Goal: Contribute content: Contribute content

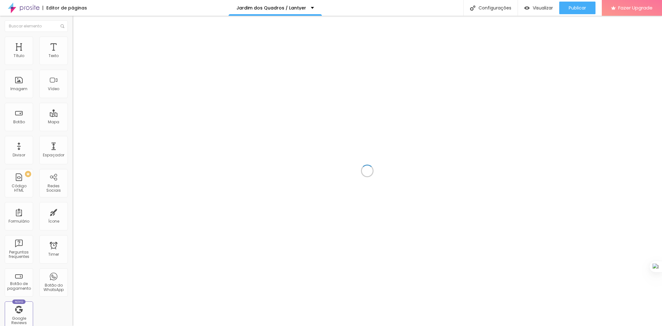
scroll to position [378, 0]
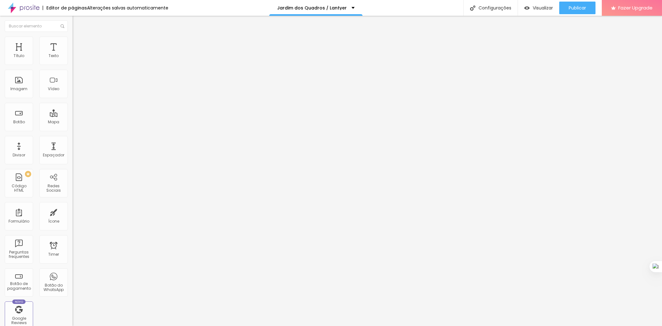
click at [73, 54] on span "Adicionar imagem" at bounding box center [93, 51] width 41 height 5
click at [78, 44] on span "Estilo" at bounding box center [83, 40] width 10 height 5
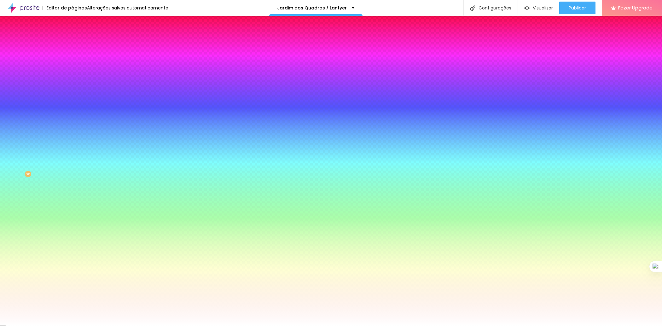
click at [73, 86] on div at bounding box center [109, 86] width 73 height 0
click at [73, 92] on input "#FFFFFF" at bounding box center [111, 89] width 76 height 6
click at [73, 86] on div at bounding box center [109, 86] width 73 height 0
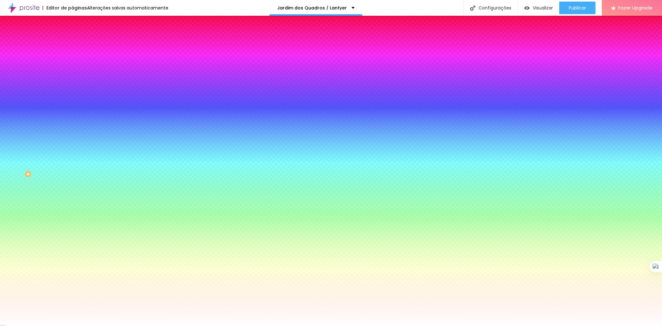
click at [65, 124] on div at bounding box center [331, 163] width 662 height 326
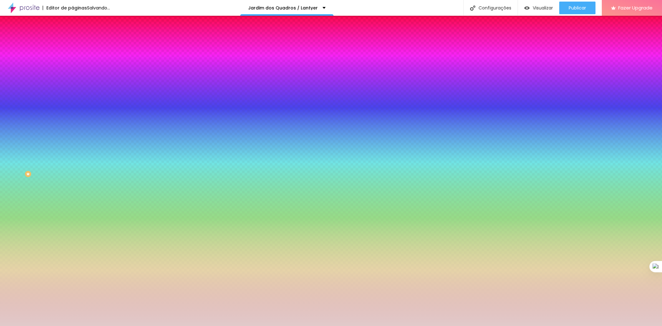
type input "#FFFFFF"
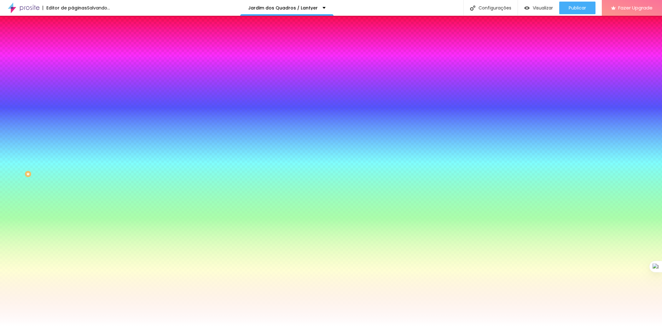
drag, startPoint x: 27, startPoint y: 129, endPoint x: 1, endPoint y: 116, distance: 29.3
type textarea "Voltar ao padrão"
click at [73, 116] on div "Imagem de fundo Adicionar imagem Efeito da Imagem Nenhum Nenhum Parallax Cor de…" at bounding box center [109, 90] width 73 height 82
click at [73, 86] on div at bounding box center [109, 86] width 73 height 0
click at [13, 124] on div at bounding box center [331, 163] width 662 height 326
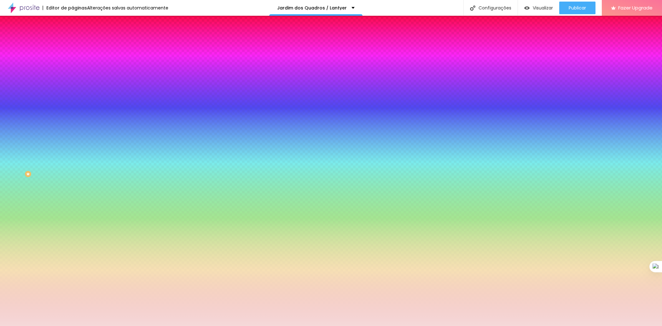
type input "#FFFFFF"
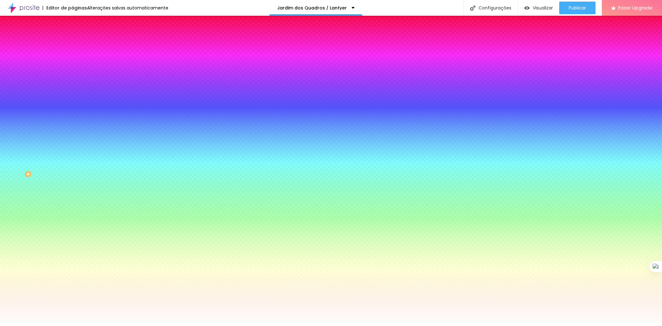
drag, startPoint x: 18, startPoint y: 127, endPoint x: 6, endPoint y: 120, distance: 14.0
click at [73, 92] on div "Cor de fundo Voltar ao padrão #FFFFFF" at bounding box center [109, 83] width 73 height 17
click at [73, 198] on div "Editar Seção Conteúdo Estilo Avançado Imagem de fundo Adicionar imagem Efeito d…" at bounding box center [109, 171] width 73 height 310
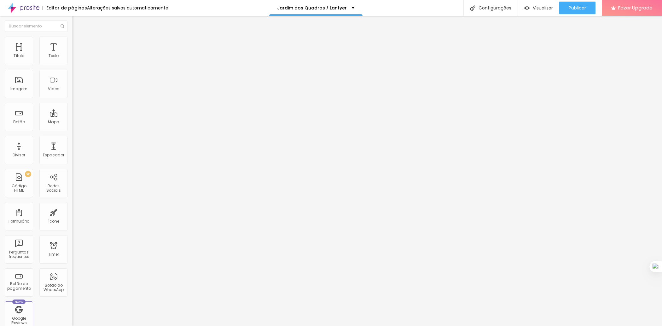
click at [78, 43] on span "Estilo" at bounding box center [83, 40] width 10 height 5
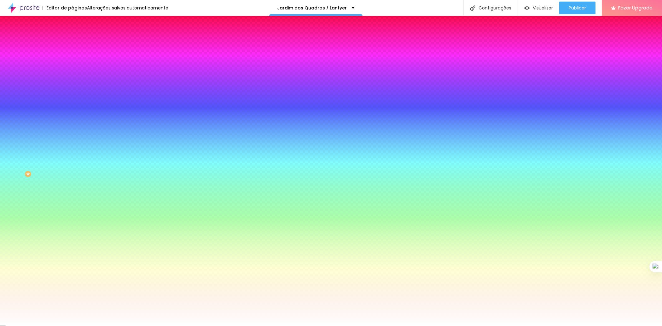
click at [73, 92] on input "#FFFFFF" at bounding box center [111, 89] width 76 height 6
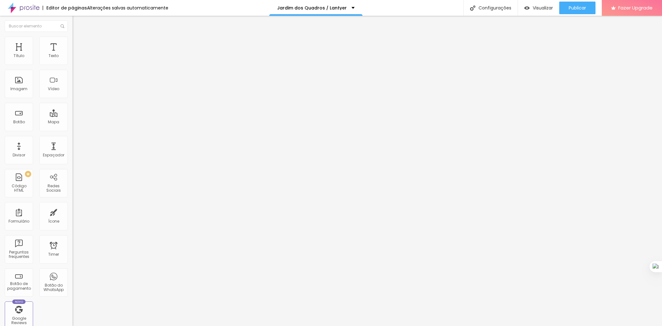
click at [73, 43] on li "Avançado" at bounding box center [109, 46] width 73 height 6
click at [73, 38] on img at bounding box center [76, 40] width 6 height 6
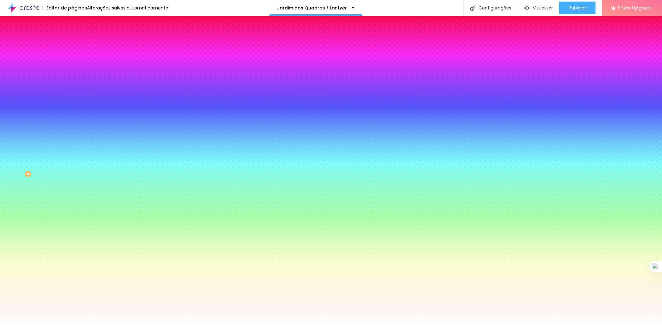
click at [73, 86] on button "Voltar ao padrão" at bounding box center [94, 81] width 43 height 7
click at [73, 86] on div at bounding box center [109, 86] width 73 height 0
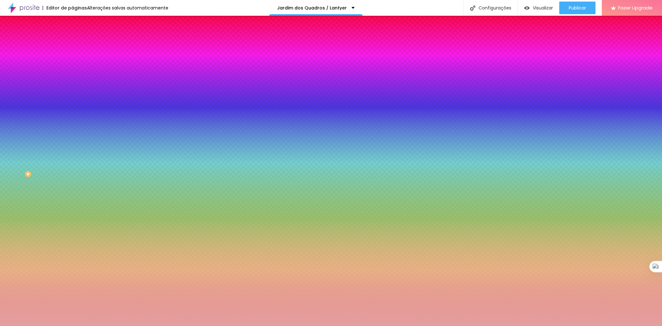
click at [22, 127] on div at bounding box center [331, 163] width 662 height 326
click at [31, 135] on div at bounding box center [331, 163] width 662 height 326
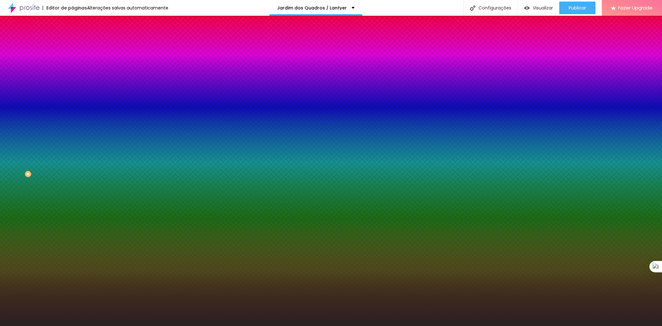
click at [18, 161] on div at bounding box center [331, 163] width 662 height 326
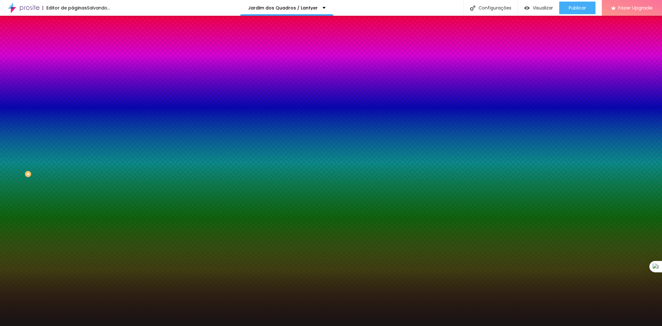
drag, startPoint x: 15, startPoint y: 165, endPoint x: 26, endPoint y: 167, distance: 11.3
click at [26, 167] on div at bounding box center [331, 163] width 662 height 326
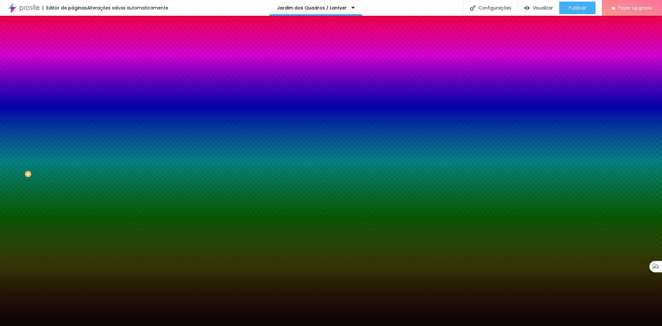
type input "#0C0707"
drag, startPoint x: 64, startPoint y: 125, endPoint x: 61, endPoint y: 183, distance: 57.5
click at [73, 183] on div "Editar Seção Conteúdo Estilo Avançado Imagem de fundo Adicionar imagem Efeito d…" at bounding box center [109, 171] width 73 height 310
click at [73, 86] on div at bounding box center [109, 86] width 73 height 0
drag, startPoint x: 63, startPoint y: 150, endPoint x: 63, endPoint y: 140, distance: 10.1
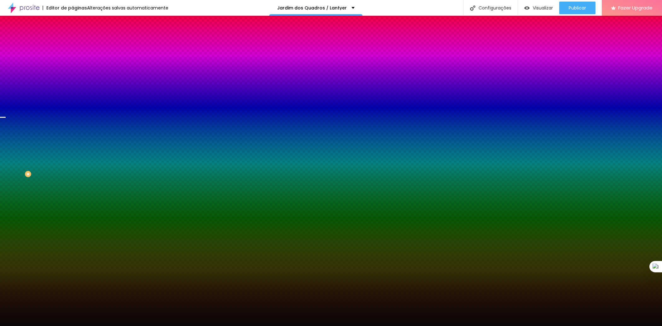
click at [63, 140] on div at bounding box center [331, 163] width 662 height 326
drag, startPoint x: 63, startPoint y: 148, endPoint x: 66, endPoint y: 208, distance: 59.6
click at [73, 208] on div "Editar Seção Conteúdo Estilo Avançado Imagem de fundo Adicionar imagem Efeito d…" at bounding box center [109, 171] width 73 height 310
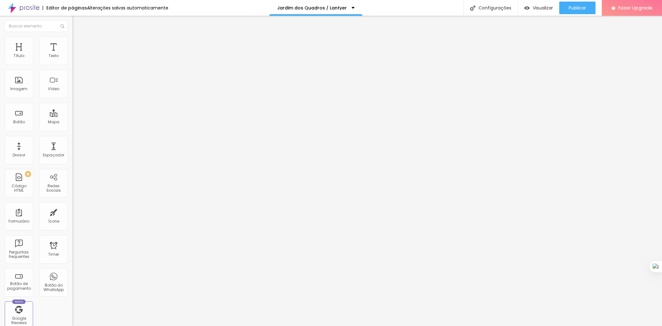
click at [73, 99] on span "Original" at bounding box center [80, 95] width 15 height 5
click at [73, 110] on span "Quadrado" at bounding box center [83, 107] width 20 height 5
click at [73, 106] on div "Padrão 4:3" at bounding box center [109, 104] width 73 height 4
click at [73, 102] on span "Cinema" at bounding box center [81, 99] width 16 height 5
click at [73, 108] on span "Padrão" at bounding box center [80, 105] width 14 height 5
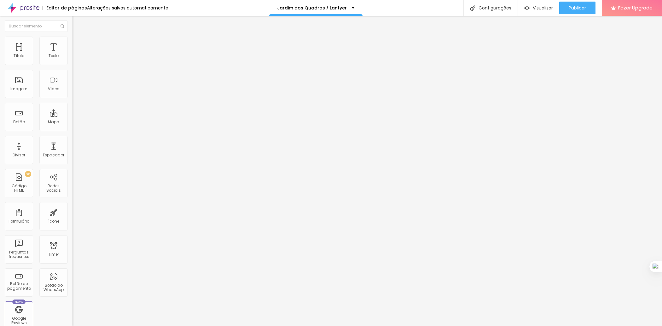
click at [78, 44] on span "Estilo" at bounding box center [83, 40] width 10 height 5
click at [73, 43] on img at bounding box center [76, 46] width 6 height 6
type input "15"
type input "55"
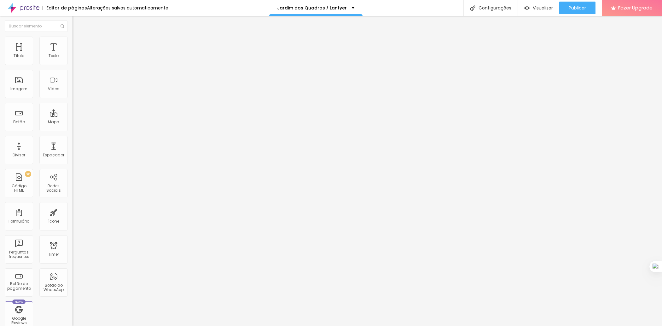
type input "55"
type input "87"
type input "90"
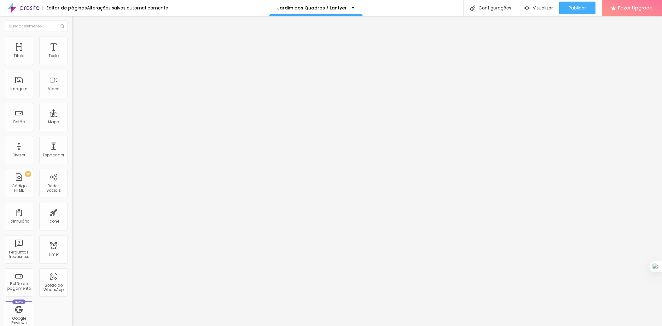
type input "91"
type input "93"
type input "98"
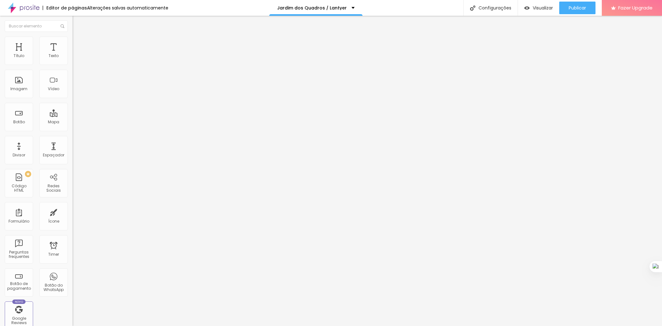
type input "98"
type input "100"
type input "98"
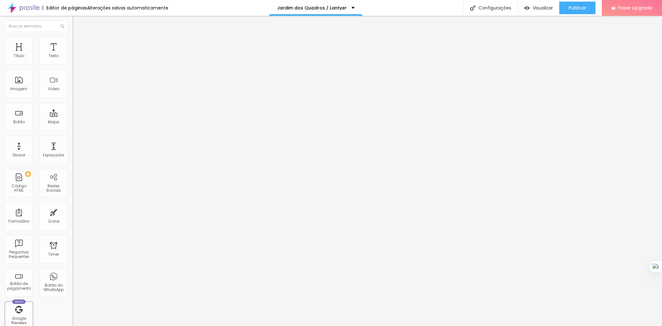
type input "0"
drag, startPoint x: 20, startPoint y: 61, endPoint x: 11, endPoint y: 62, distance: 9.2
click at [73, 122] on input "range" at bounding box center [93, 124] width 41 height 5
type input "2"
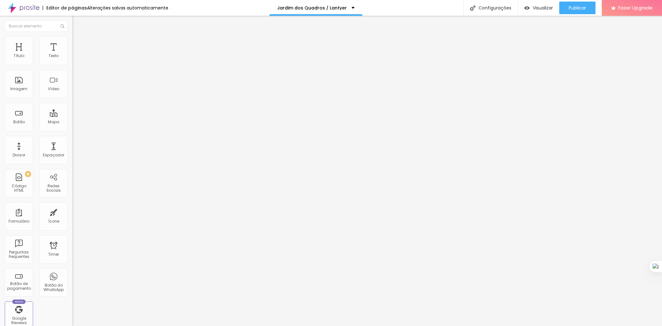
type input "2"
type input "12"
type input "27"
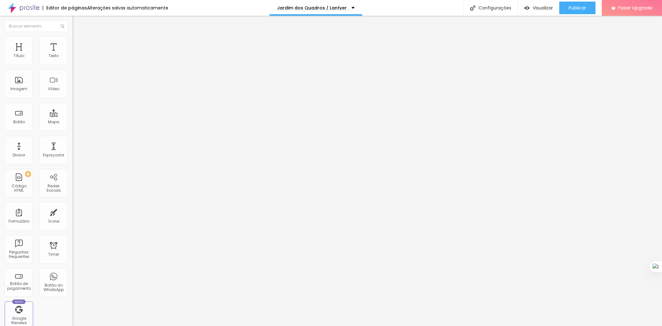
type input "37"
type input "39"
type input "45"
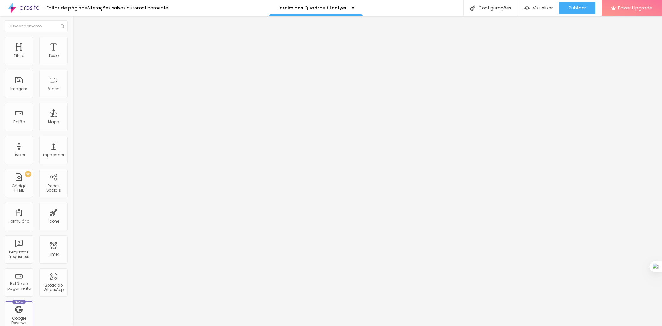
type input "45"
type input "49"
type input "51"
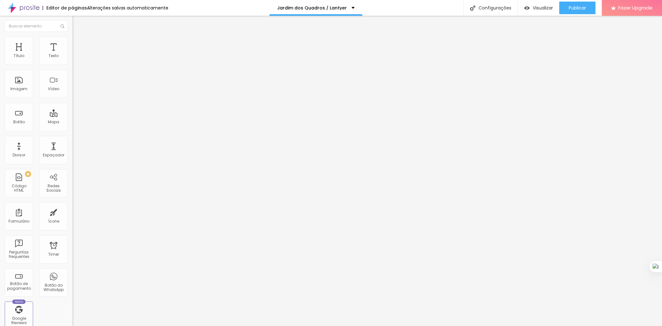
type input "53"
type input "55"
type input "56"
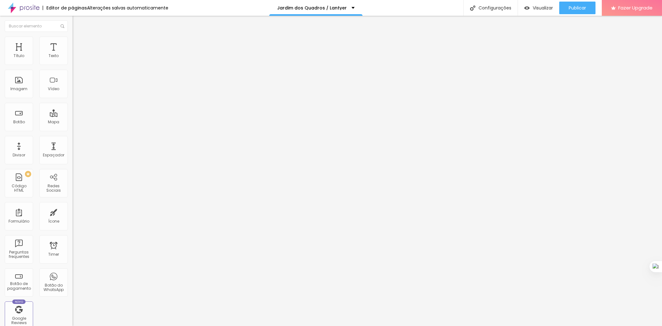
type input "56"
type input "58"
type input "64"
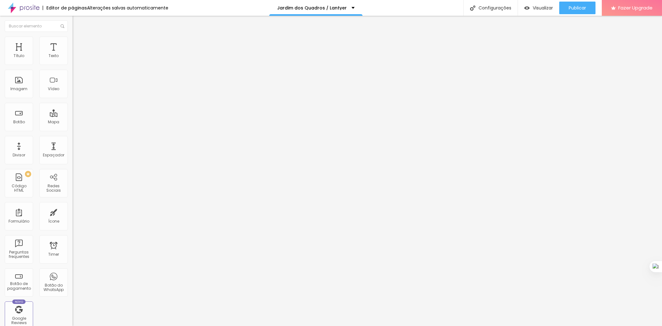
type input "72"
type input "78"
type input "83"
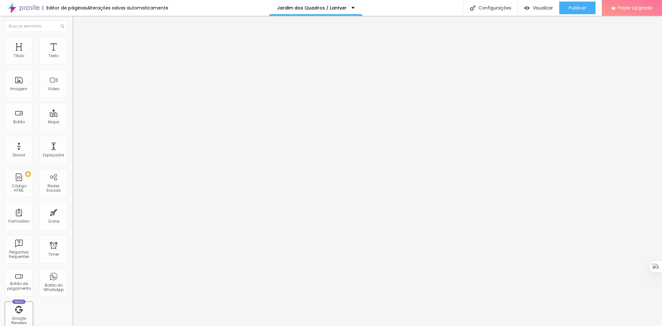
type input "83"
type input "86"
type input "88"
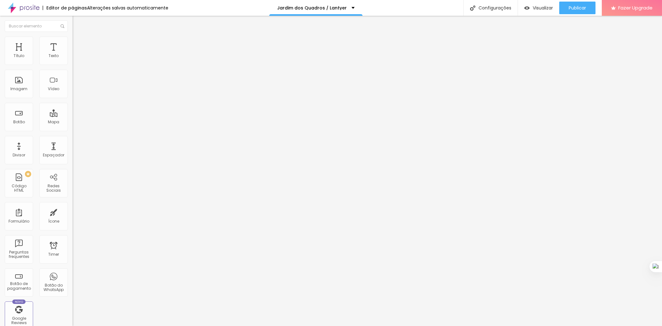
type input "89"
type input "88"
type input "82"
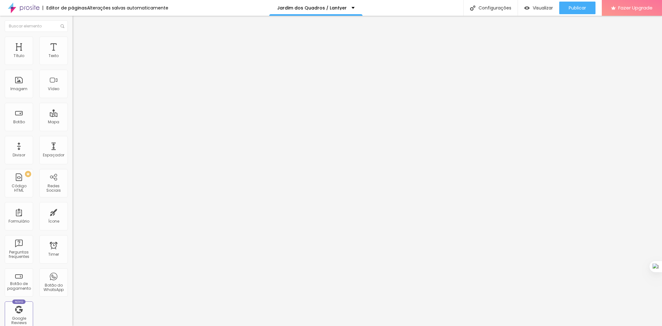
type input "82"
type input "83"
type input "84"
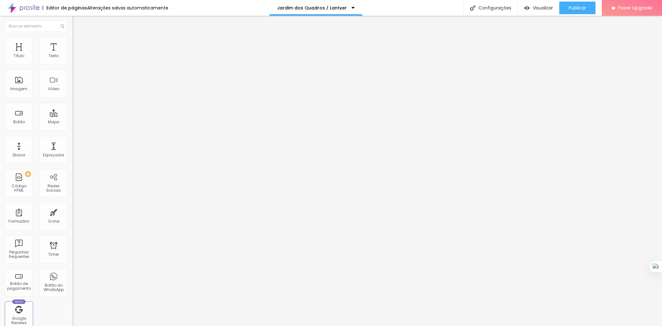
type input "85"
drag, startPoint x: 13, startPoint y: 61, endPoint x: 47, endPoint y: 62, distance: 34.1
type input "85"
click at [73, 122] on input "range" at bounding box center [93, 124] width 41 height 5
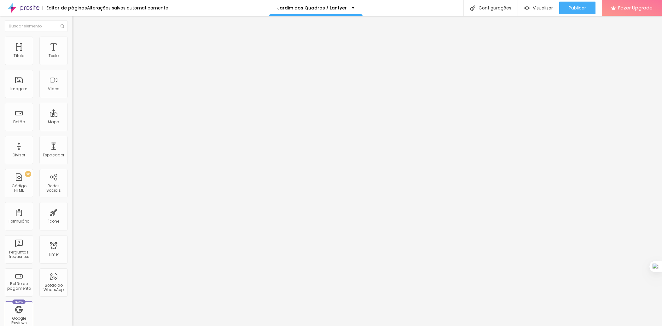
click at [73, 61] on button "button" at bounding box center [77, 57] width 9 height 7
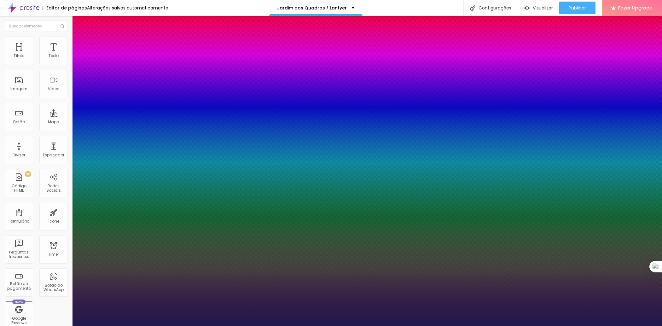
type input "1"
type input "22"
type input "1"
type input "32"
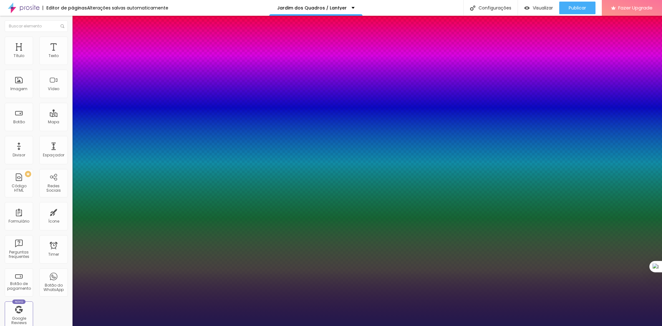
type input "32"
type input "1"
type input "34"
type input "1"
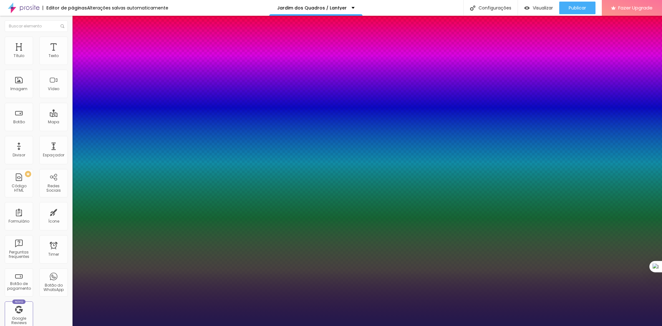
type input "36"
type input "1"
type input "38"
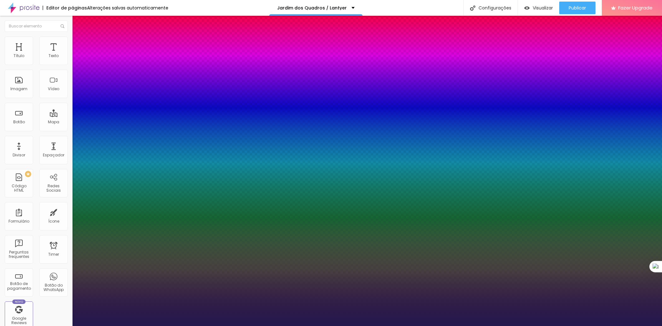
type input "1"
type input "39"
type input "1"
type input "41"
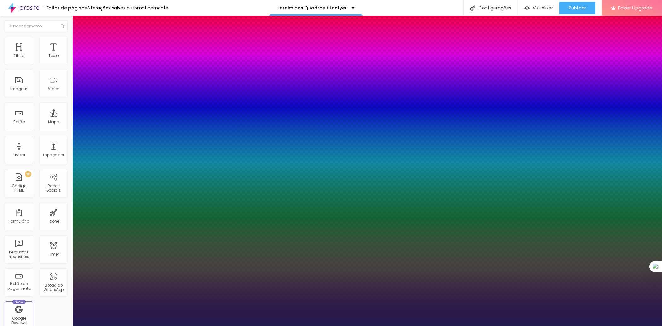
type input "41"
type input "1"
type input "42"
type input "1"
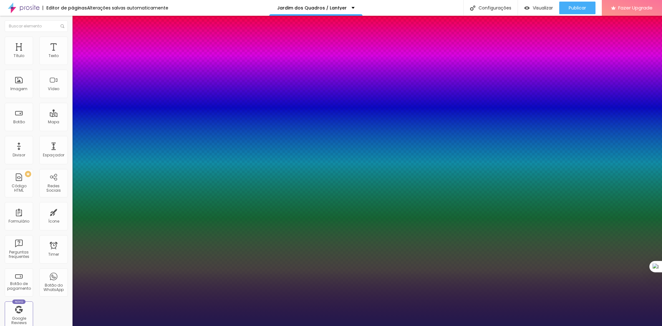
type input "43"
type input "1"
type input "42"
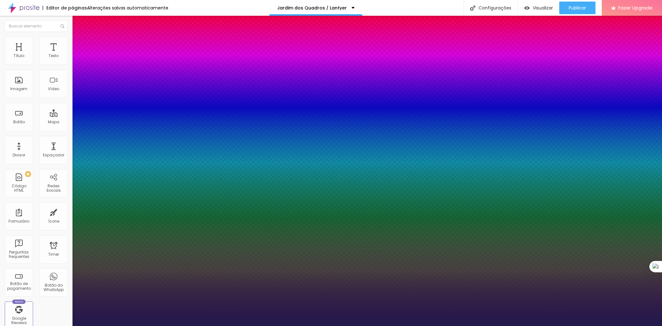
type input "1"
type input "41"
type input "1"
type input "40"
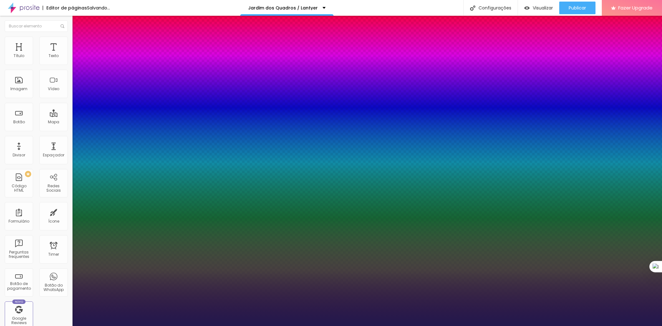
type input "40"
type input "1"
type input "41"
type input "1"
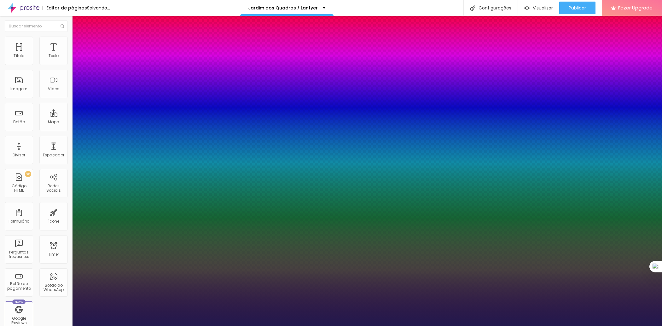
type input "42"
type input "1"
drag, startPoint x: 86, startPoint y: 106, endPoint x: 98, endPoint y: 105, distance: 12.3
type input "42"
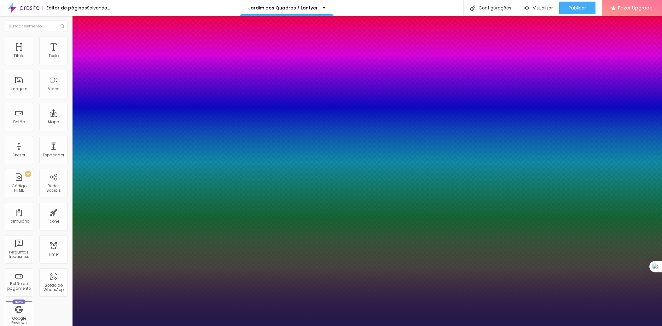
type input "1"
click at [264, 326] on div at bounding box center [331, 326] width 662 height 0
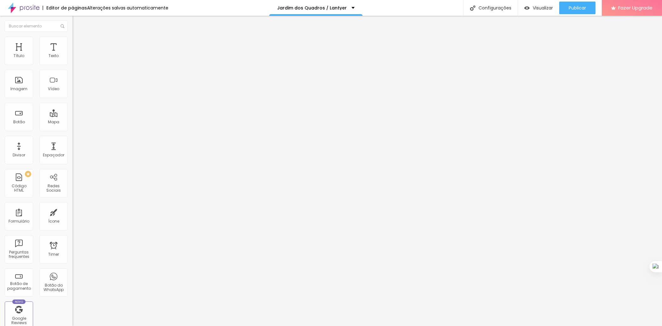
click at [73, 37] on img at bounding box center [76, 40] width 6 height 6
type input "169"
type input "200"
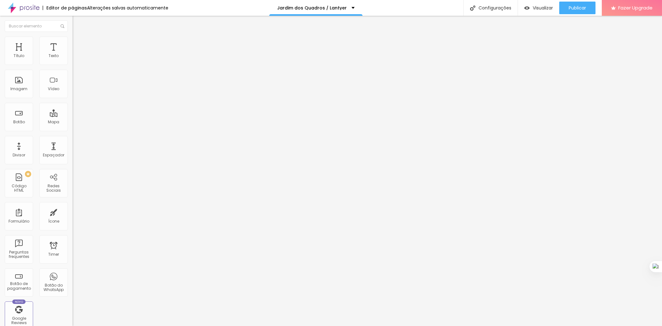
type input "72"
type input "0"
drag, startPoint x: 15, startPoint y: 78, endPoint x: 0, endPoint y: 88, distance: 18.5
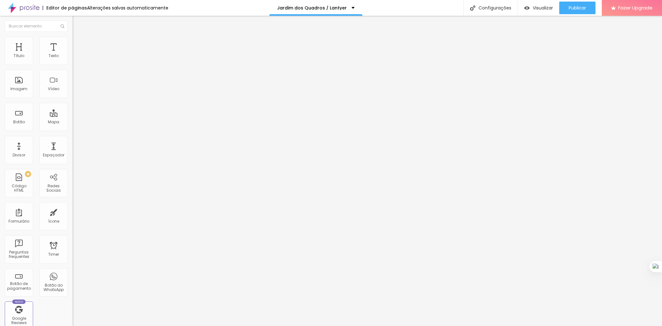
click at [73, 138] on input "range" at bounding box center [93, 140] width 41 height 5
click at [73, 43] on li "Avançado" at bounding box center [109, 46] width 73 height 6
type input "78"
type input "8"
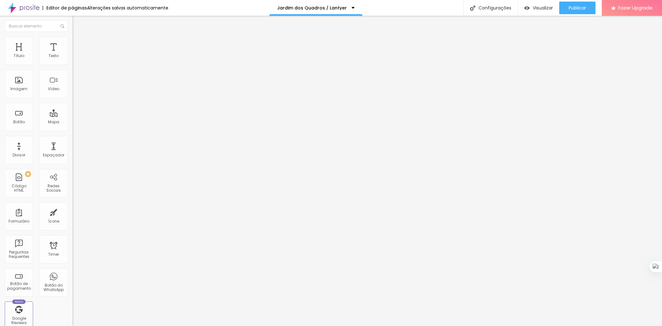
type input "8"
type input "5"
type input "6"
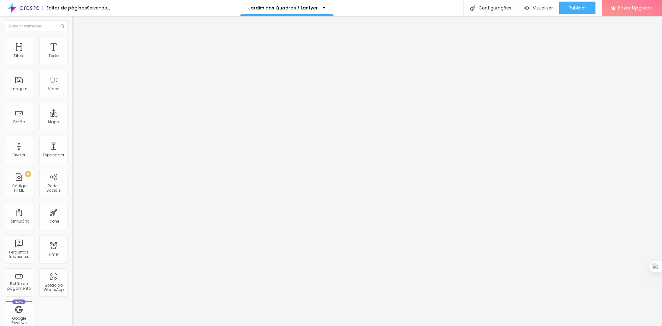
type input "5"
type input "6"
type input "7"
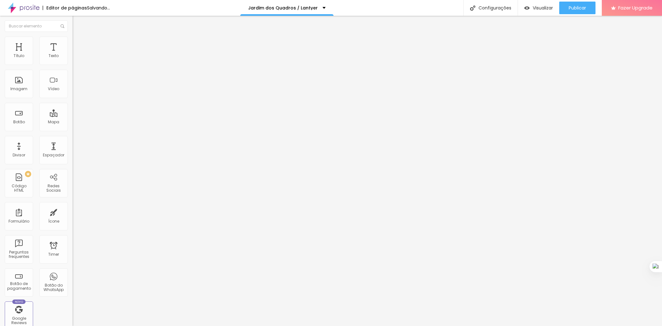
type input "7"
type input "8"
type input "23"
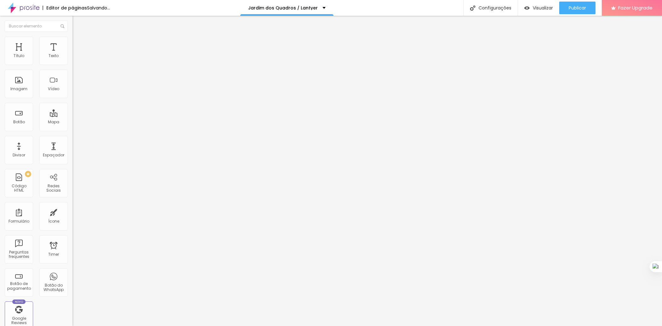
drag, startPoint x: 45, startPoint y: 61, endPoint x: 31, endPoint y: 61, distance: 14.5
type input "40"
click at [73, 122] on input "range" at bounding box center [93, 124] width 41 height 5
type input "40"
type input "28"
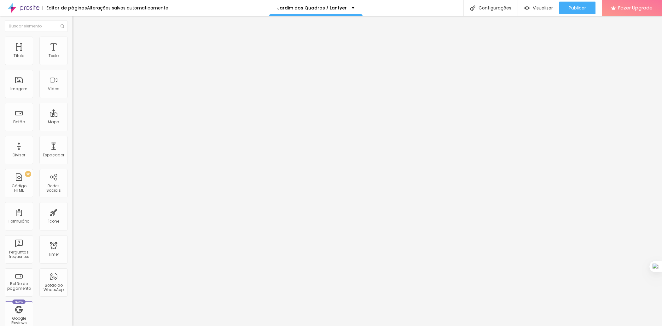
type input "28"
type input "0"
drag, startPoint x: 25, startPoint y: 60, endPoint x: 0, endPoint y: 61, distance: 25.0
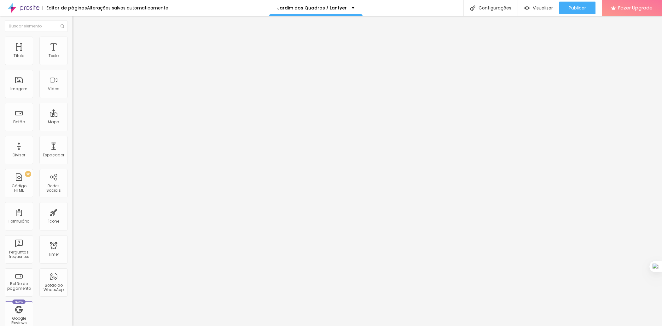
click at [73, 61] on div "0 Espaço de cima 10 Espaço de baixo ID Html Classes Html Visível nos dispositiv…" at bounding box center [109, 181] width 73 height 265
type input "0"
drag, startPoint x: 17, startPoint y: 73, endPoint x: 2, endPoint y: 73, distance: 14.5
type input "0"
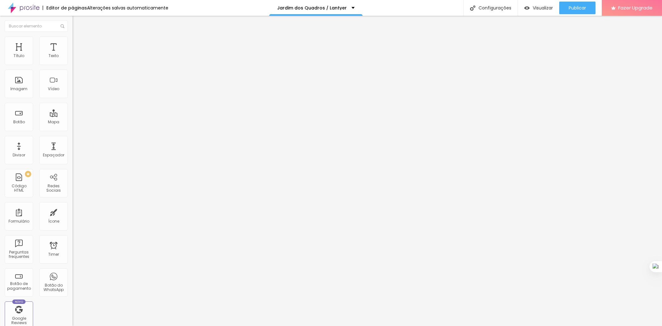
click at [73, 212] on input "range" at bounding box center [93, 214] width 41 height 5
click at [73, 40] on img at bounding box center [76, 40] width 6 height 6
click at [73, 36] on img at bounding box center [76, 33] width 6 height 6
click at [73, 54] on div "Trocar imagem" at bounding box center [109, 51] width 73 height 4
click at [73, 222] on div "Editar Imagem Conteúdo Estilo Avançado Trocar imagem Descrição da imagem (Alt) …" at bounding box center [109, 171] width 73 height 310
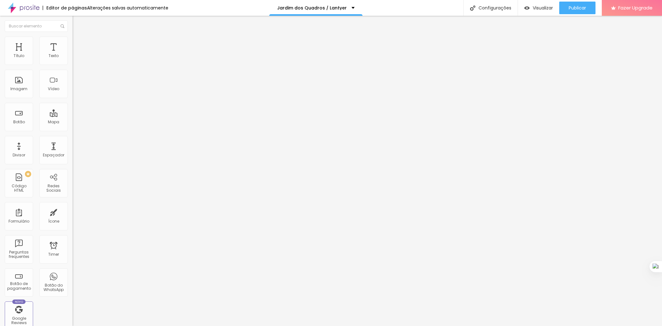
click at [73, 140] on img at bounding box center [74, 138] width 3 height 3
click at [75, 59] on icon "button" at bounding box center [77, 57] width 4 height 4
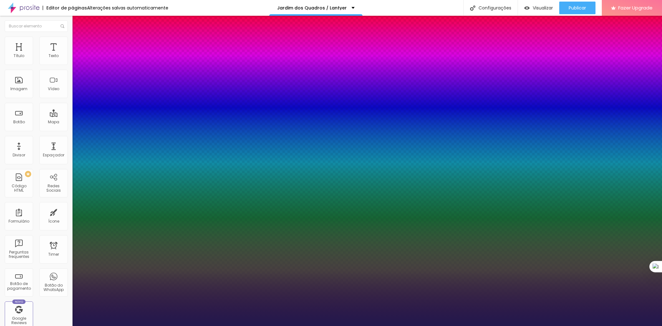
type input "1"
type input "29"
type input "1"
type input "27"
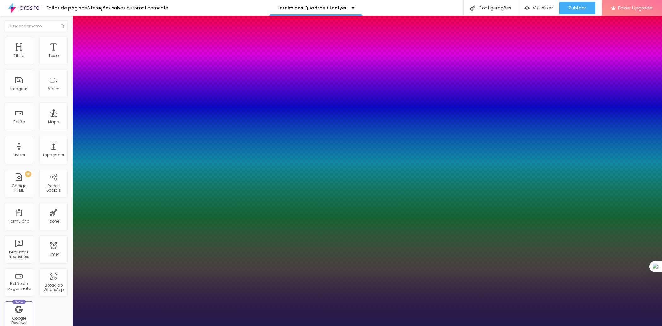
type input "27"
type input "1"
type input "20"
type input "1"
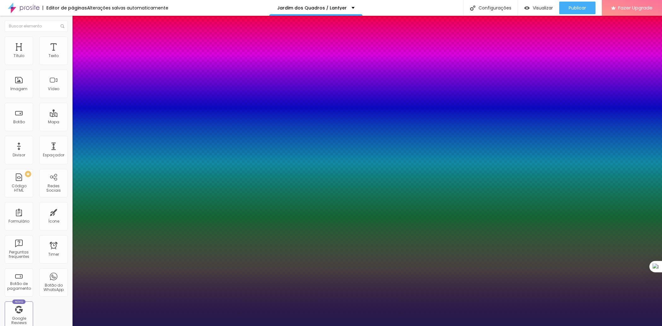
drag, startPoint x: 91, startPoint y: 106, endPoint x: 87, endPoint y: 106, distance: 3.8
type input "20"
type input "1"
type input "21"
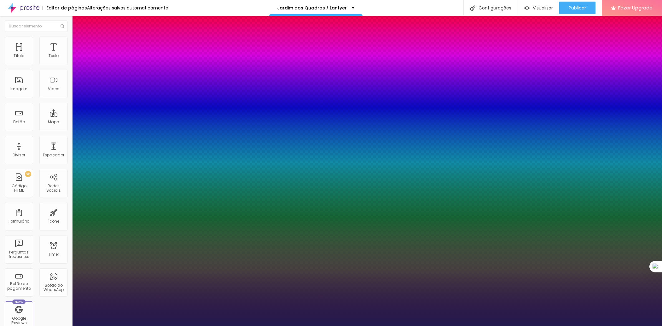
type input "21"
type input "1"
type input "25"
type input "1"
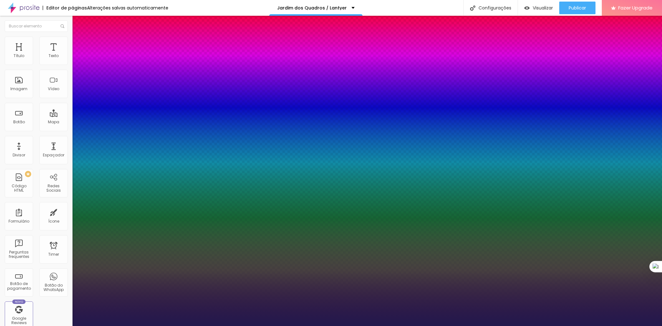
type input "26"
type input "1"
type input "27"
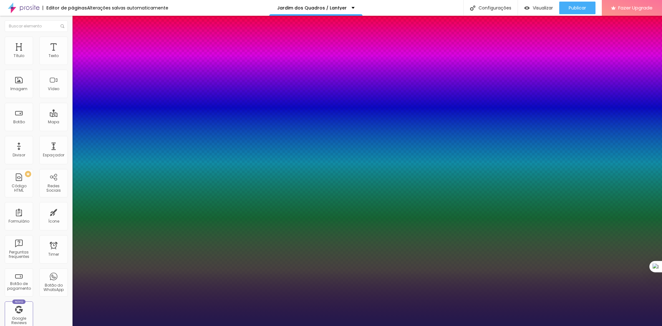
type input "1"
type input "29"
type input "1"
type input "30"
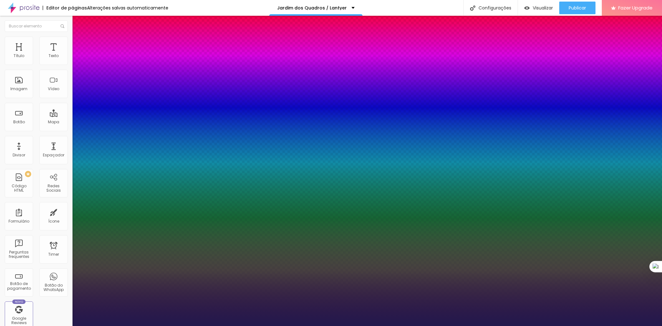
type input "30"
type input "1"
type input "31"
type input "1"
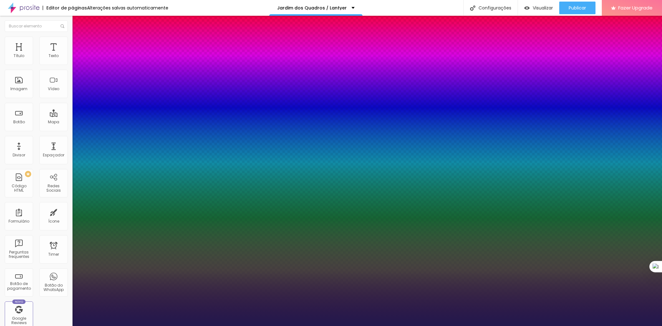
type input "29"
type input "1"
type input "28"
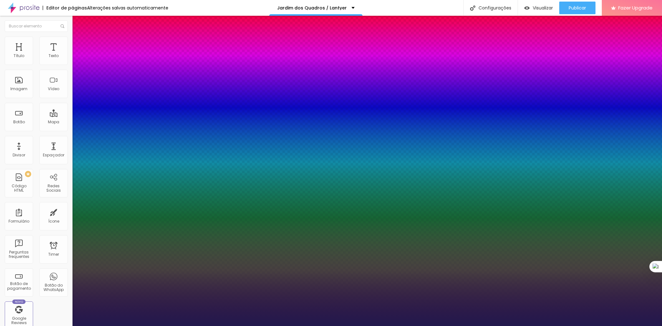
type input "1"
type input "26"
type input "1"
type input "25"
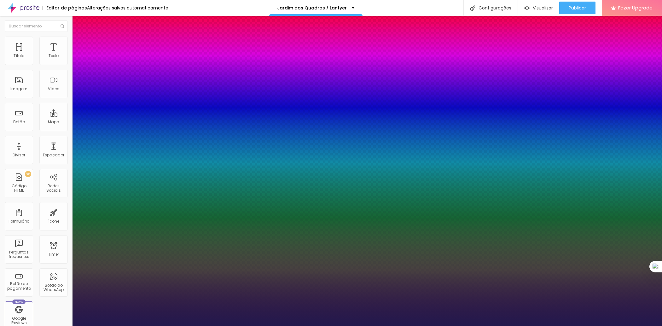
type input "25"
type input "1"
type input "24"
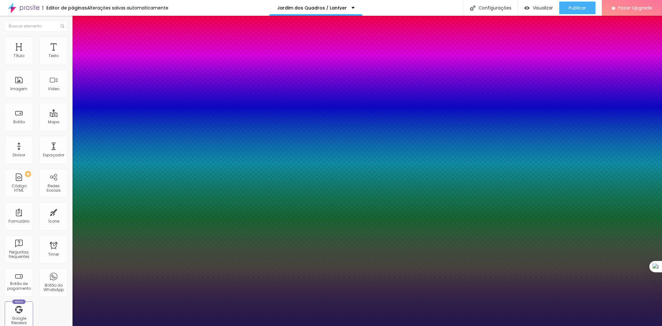
click at [52, 326] on div at bounding box center [331, 326] width 662 height 0
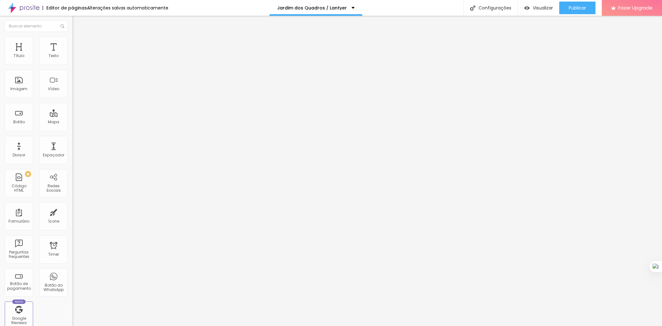
click at [78, 43] on span "Avançado" at bounding box center [88, 40] width 21 height 5
click at [73, 61] on button "button" at bounding box center [77, 57] width 9 height 7
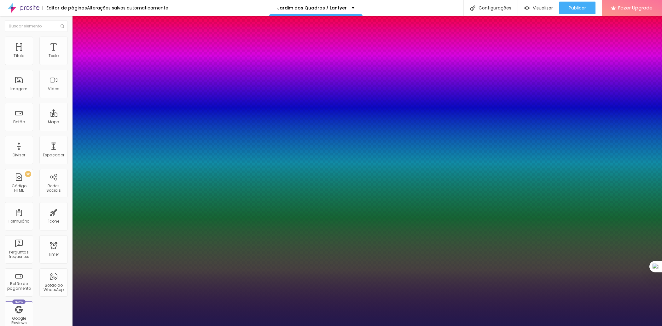
drag, startPoint x: 88, startPoint y: 105, endPoint x: 93, endPoint y: 102, distance: 6.1
click at [228, 326] on div at bounding box center [331, 326] width 662 height 0
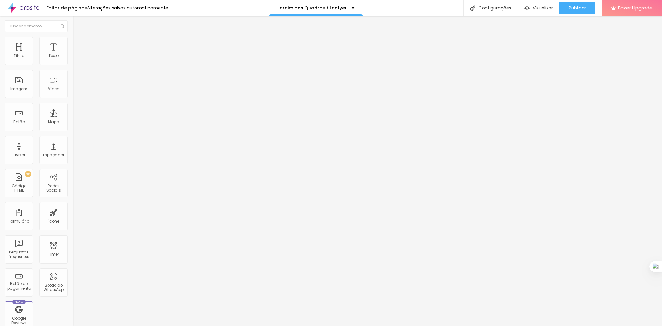
click at [75, 59] on icon "button" at bounding box center [77, 57] width 4 height 4
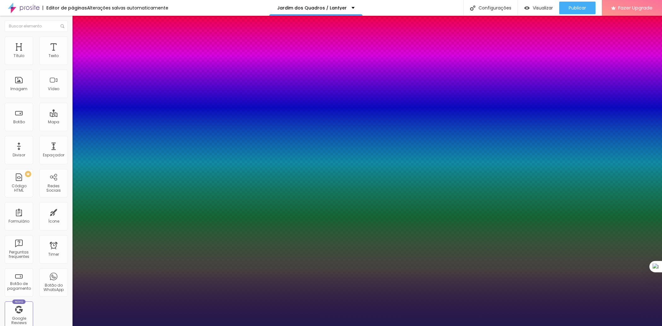
drag, startPoint x: 85, startPoint y: 105, endPoint x: 91, endPoint y: 99, distance: 7.8
click at [164, 326] on div at bounding box center [331, 326] width 662 height 0
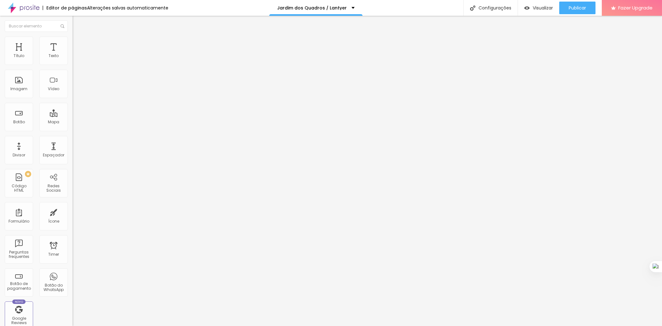
click at [73, 65] on span "Titulo 3" at bounding box center [82, 60] width 18 height 7
click at [73, 60] on span "Titulo 2" at bounding box center [83, 56] width 20 height 8
click at [73, 65] on span "Titulo 3" at bounding box center [82, 61] width 18 height 7
click at [73, 70] on span "Titulo 4" at bounding box center [81, 67] width 17 height 6
click at [73, 73] on div "Titulo 5 H5" at bounding box center [109, 72] width 73 height 4
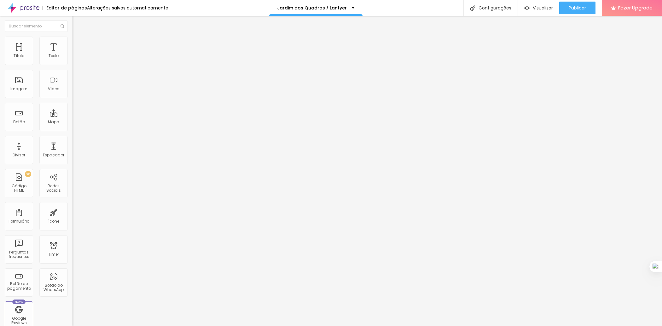
click at [73, 74] on li "Titulo 5 H5" at bounding box center [109, 71] width 73 height 6
click at [73, 78] on span "Titulo 6" at bounding box center [79, 76] width 12 height 5
click at [73, 54] on span "Titulo 1" at bounding box center [83, 49] width 20 height 9
click at [73, 59] on span "Titulo 2" at bounding box center [83, 56] width 20 height 5
click at [73, 39] on ul "Estilo Avançado" at bounding box center [109, 36] width 73 height 13
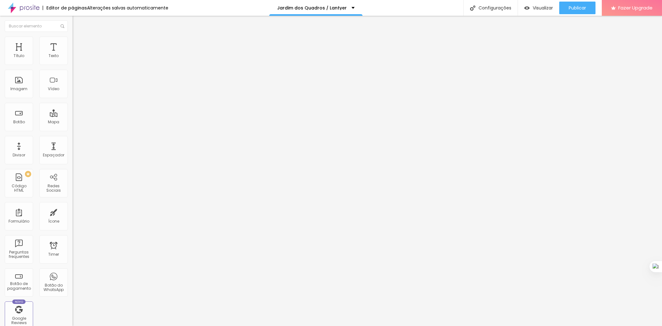
click at [73, 40] on li "Avançado" at bounding box center [109, 40] width 73 height 6
click at [73, 36] on img at bounding box center [76, 33] width 6 height 6
click at [73, 65] on span "Titulo 3" at bounding box center [82, 61] width 18 height 7
click at [579, 12] on div "Publicar" at bounding box center [577, 8] width 17 height 13
click at [533, 7] on span "Visualizar" at bounding box center [537, 7] width 20 height 5
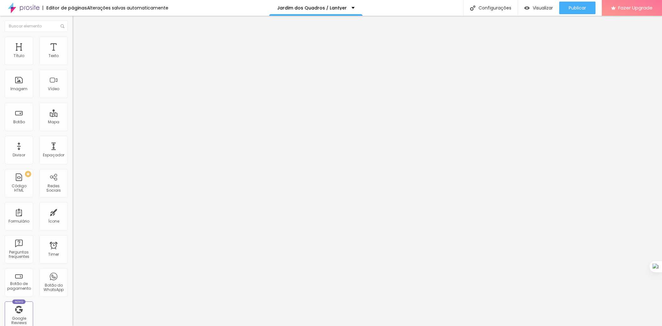
click at [73, 53] on div "Titulo 1 H1" at bounding box center [109, 50] width 73 height 6
click at [570, 8] on span "Publicar" at bounding box center [577, 7] width 17 height 5
click at [533, 6] on span "Visualizar" at bounding box center [537, 7] width 20 height 5
click at [73, 114] on button "button" at bounding box center [77, 111] width 9 height 7
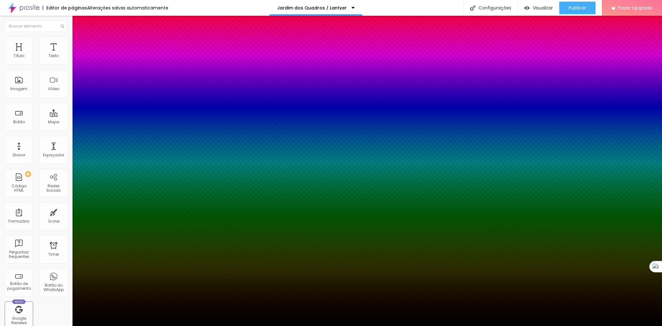
click at [118, 326] on div at bounding box center [331, 330] width 662 height 0
click at [113, 326] on div at bounding box center [331, 330] width 662 height 0
click at [34, 326] on div at bounding box center [331, 326] width 662 height 0
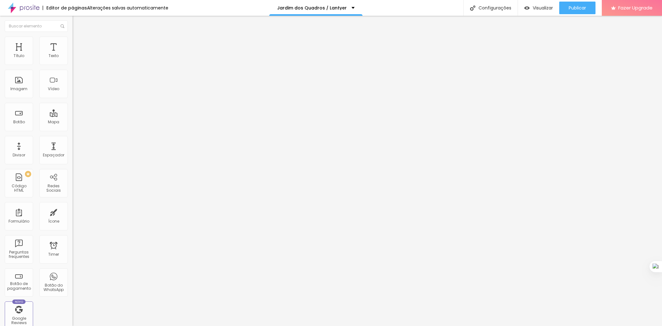
click at [73, 76] on span "Titulo 6" at bounding box center [79, 74] width 12 height 5
click at [560, 5] on button "Publicar" at bounding box center [577, 8] width 36 height 13
click at [541, 9] on span "Visualizar" at bounding box center [537, 7] width 20 height 5
click at [73, 53] on div "Titulo 1 H1" at bounding box center [109, 50] width 73 height 6
click at [78, 56] on icon "button" at bounding box center [78, 55] width 1 height 1
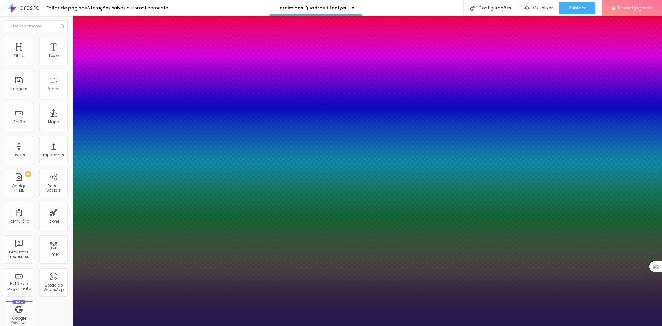
drag, startPoint x: 87, startPoint y: 106, endPoint x: 102, endPoint y: 103, distance: 15.3
click at [172, 326] on div at bounding box center [331, 326] width 662 height 0
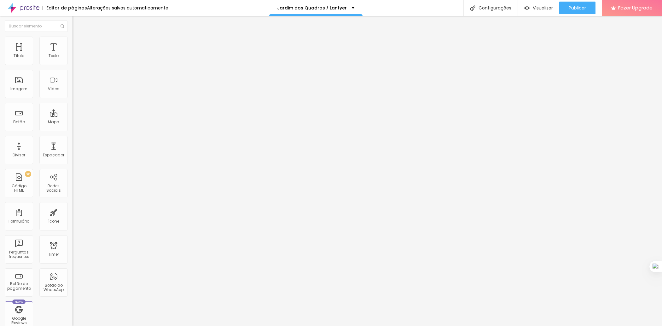
click at [73, 61] on button "button" at bounding box center [77, 57] width 9 height 7
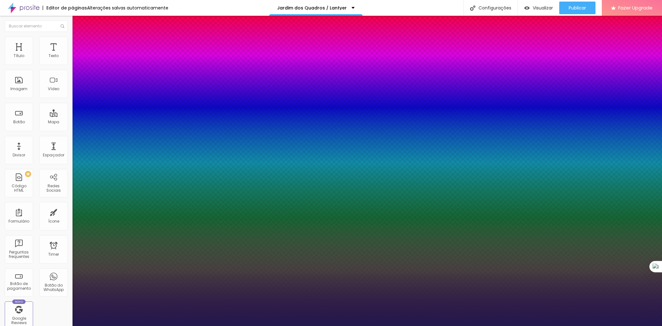
click at [158, 326] on div at bounding box center [331, 326] width 662 height 0
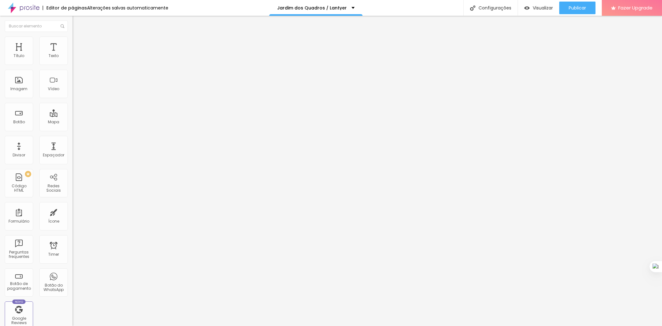
click at [73, 59] on input "Click me" at bounding box center [111, 56] width 76 height 6
paste input "Peça Seu Orçamento Exclusivo"
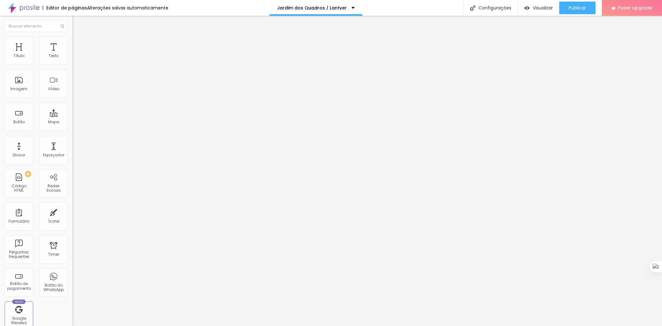
click at [73, 130] on input "https://" at bounding box center [111, 127] width 76 height 6
click at [73, 140] on div "Abrir em uma nova aba" at bounding box center [109, 139] width 73 height 3
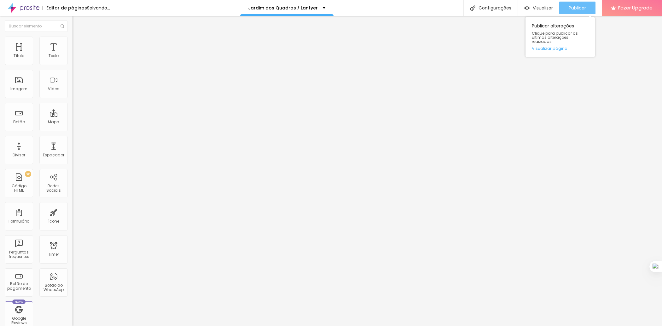
click at [584, 6] on span "Publicar" at bounding box center [577, 7] width 17 height 5
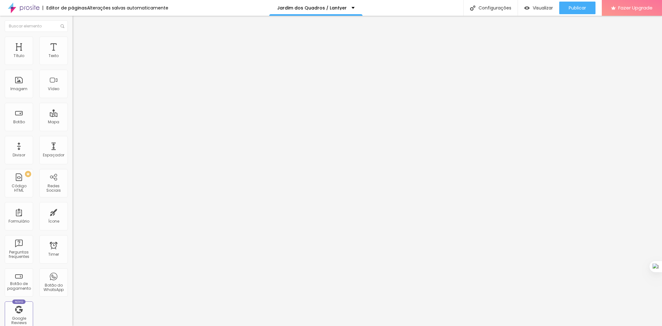
click at [73, 42] on li "Estilo" at bounding box center [109, 40] width 73 height 6
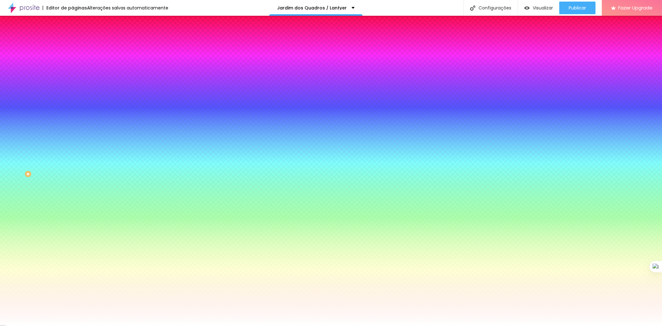
click at [73, 214] on div at bounding box center [109, 214] width 73 height 0
drag, startPoint x: 26, startPoint y: 145, endPoint x: 6, endPoint y: 141, distance: 20.3
click at [73, 203] on div "Cor de fundo Voltar ao padrão #FFFFFF" at bounding box center [109, 211] width 73 height 17
click at [73, 232] on div at bounding box center [109, 232] width 73 height 0
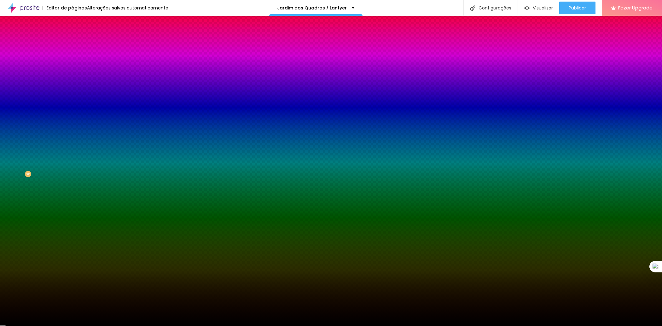
drag, startPoint x: 35, startPoint y: 176, endPoint x: 9, endPoint y: 204, distance: 38.6
click at [73, 238] on div at bounding box center [109, 238] width 73 height 0
click at [73, 221] on div "Editar Botão Conteúdo Estilo Avançado Cor de fundo Voltar ao padrão #FFFFFF Tip…" at bounding box center [109, 171] width 73 height 310
click at [73, 60] on div at bounding box center [109, 60] width 73 height 0
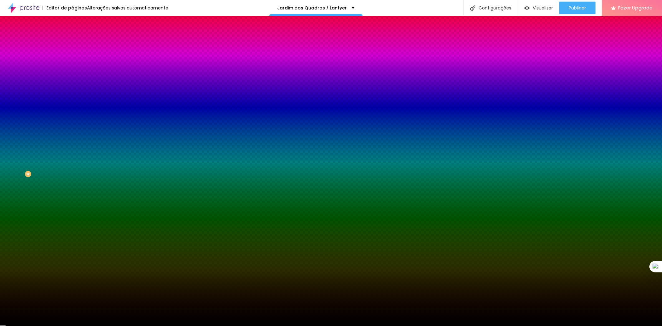
drag, startPoint x: 38, startPoint y: 76, endPoint x: 47, endPoint y: 76, distance: 8.8
click at [47, 76] on div at bounding box center [331, 163] width 662 height 326
drag, startPoint x: 18, startPoint y: 77, endPoint x: 8, endPoint y: 70, distance: 12.0
click at [73, 67] on div at bounding box center [109, 67] width 73 height 0
click at [73, 80] on button "button" at bounding box center [77, 80] width 9 height 7
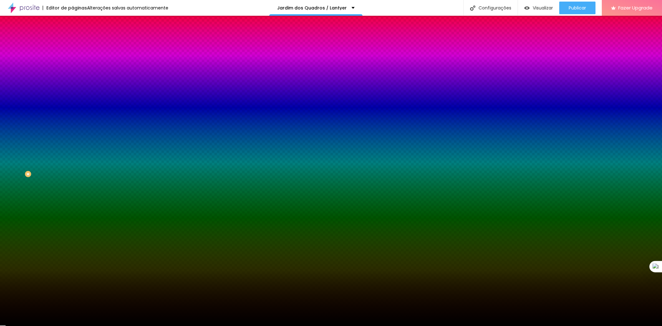
drag, startPoint x: 103, startPoint y: 178, endPoint x: 86, endPoint y: 209, distance: 35.3
click at [86, 209] on body "Editor de páginas Alterações salvas automaticamente Jardim dos Quadros / Lantye…" at bounding box center [331, 163] width 662 height 326
click at [58, 326] on div at bounding box center [331, 326] width 662 height 0
click at [73, 214] on div at bounding box center [109, 214] width 73 height 0
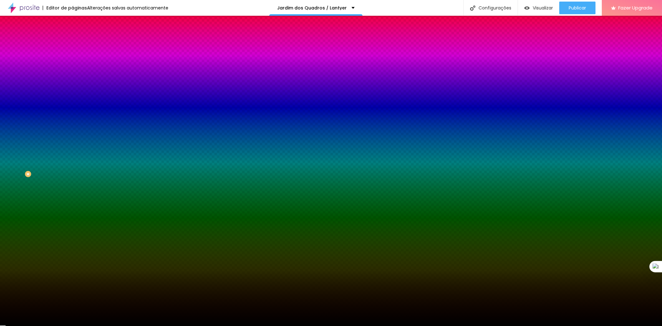
drag, startPoint x: 38, startPoint y: 149, endPoint x: 9, endPoint y: 194, distance: 53.4
click at [73, 194] on div "Editar Botão Conteúdo Estilo Avançado Cor de fundo Voltar ao padrão #FFFFFF Tip…" at bounding box center [109, 171] width 73 height 310
click at [73, 232] on div at bounding box center [109, 232] width 73 height 0
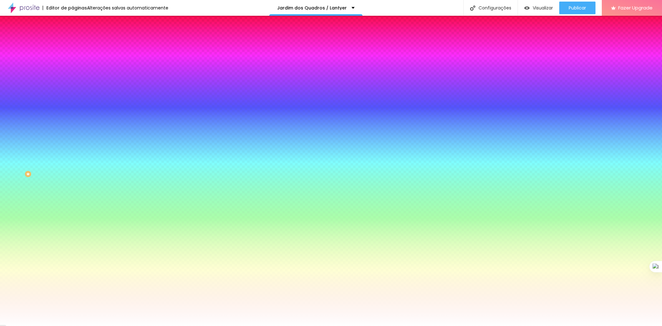
drag, startPoint x: 21, startPoint y: 168, endPoint x: 5, endPoint y: 151, distance: 23.6
click at [73, 221] on div "Cor do texto Voltar ao padrão #FFFFFF" at bounding box center [109, 229] width 73 height 17
click at [73, 236] on div "Editar Botão Conteúdo Estilo Avançado Cor de fundo Voltar ao padrão #FFFFFF Tip…" at bounding box center [109, 171] width 73 height 310
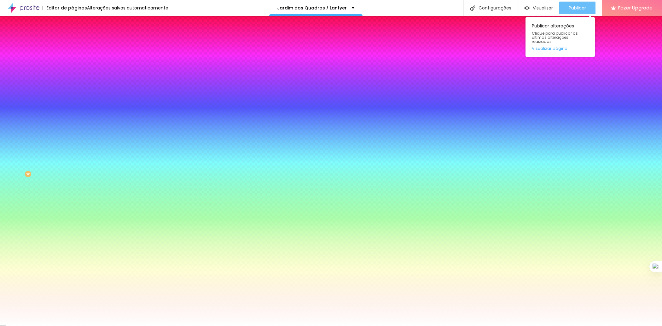
click at [573, 6] on span "Publicar" at bounding box center [577, 7] width 17 height 5
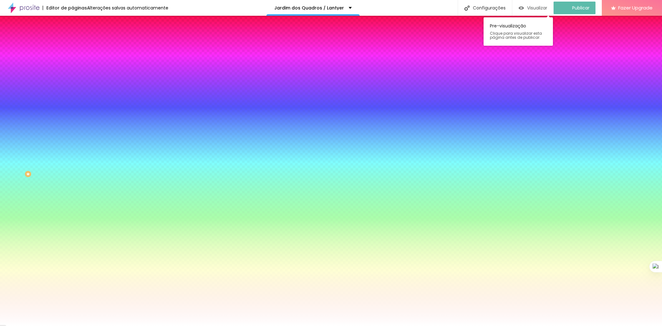
click at [534, 6] on span "Visualizar" at bounding box center [537, 7] width 20 height 5
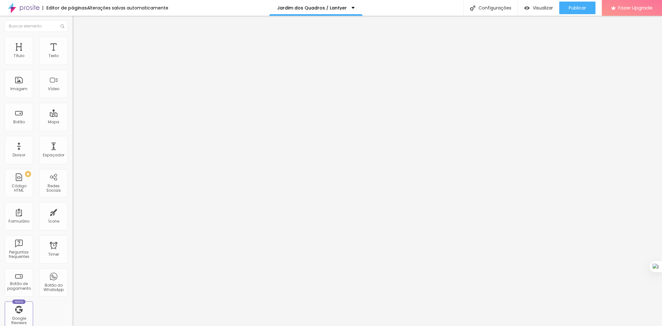
click at [77, 22] on img "button" at bounding box center [79, 22] width 5 height 5
click at [76, 58] on icon "button" at bounding box center [77, 56] width 3 height 3
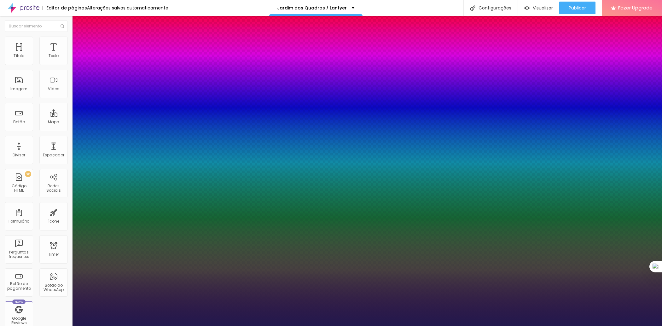
drag, startPoint x: 86, startPoint y: 106, endPoint x: 90, endPoint y: 106, distance: 4.7
click at [400, 326] on div at bounding box center [331, 326] width 662 height 0
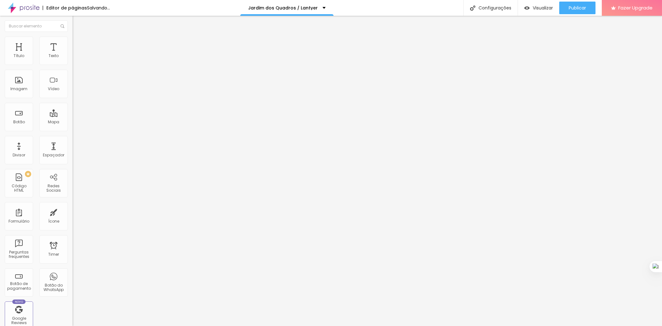
click at [78, 42] on span "Estilo" at bounding box center [83, 40] width 10 height 5
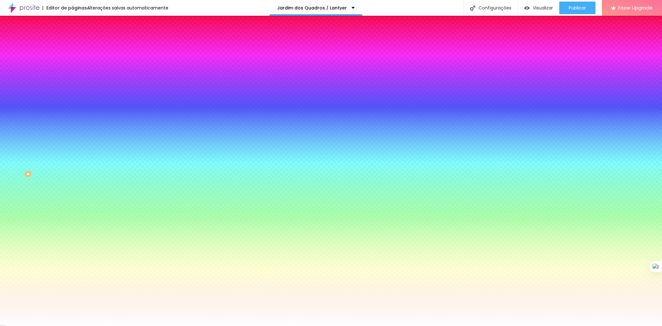
click at [73, 43] on img at bounding box center [76, 46] width 6 height 6
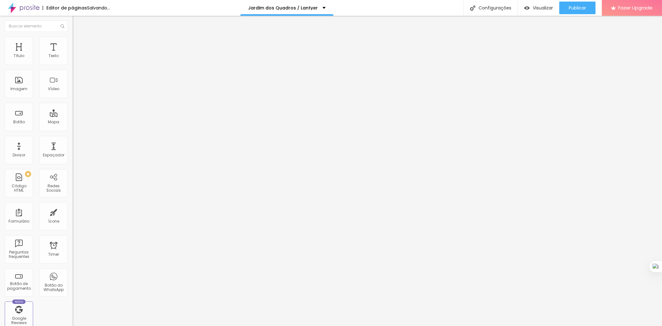
click at [73, 122] on input "range" at bounding box center [93, 124] width 41 height 5
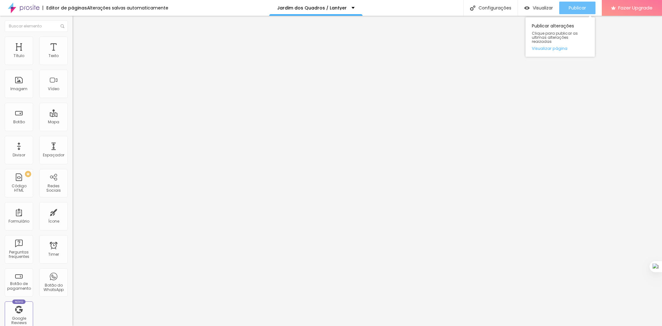
click at [585, 5] on span "Publicar" at bounding box center [577, 7] width 17 height 5
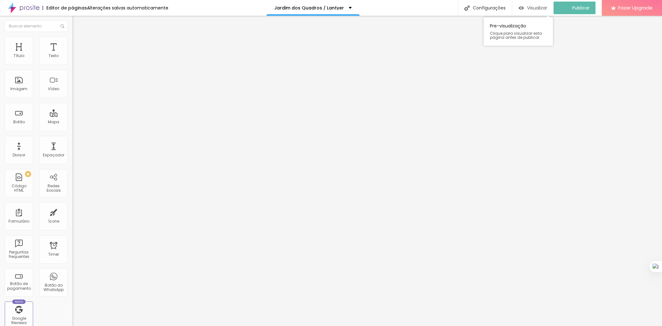
click at [537, 7] on span "Visualizar" at bounding box center [537, 7] width 20 height 5
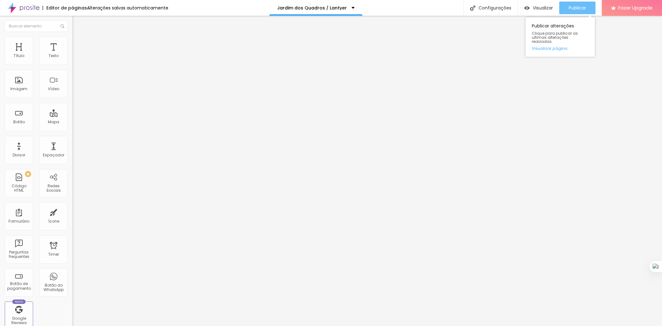
click at [575, 10] on span "Publicar" at bounding box center [577, 7] width 17 height 5
click at [535, 9] on span "Visualizar" at bounding box center [543, 7] width 20 height 5
click at [78, 44] on span "Avançado" at bounding box center [88, 40] width 21 height 5
click at [78, 37] on span "Estilo" at bounding box center [83, 34] width 10 height 5
click at [73, 60] on span "Titulo 2" at bounding box center [83, 56] width 20 height 8
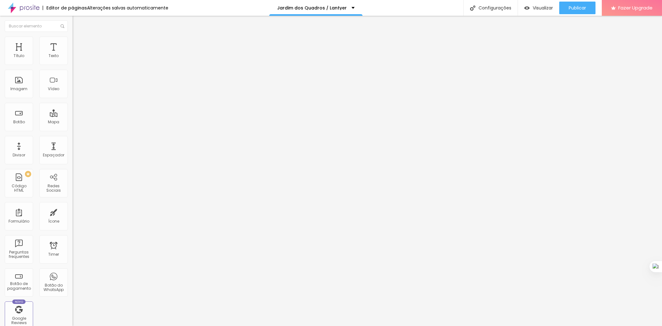
click at [77, 23] on img "button" at bounding box center [79, 22] width 5 height 5
click at [77, 25] on img "button" at bounding box center [79, 22] width 5 height 5
click at [75, 59] on icon "button" at bounding box center [77, 57] width 4 height 4
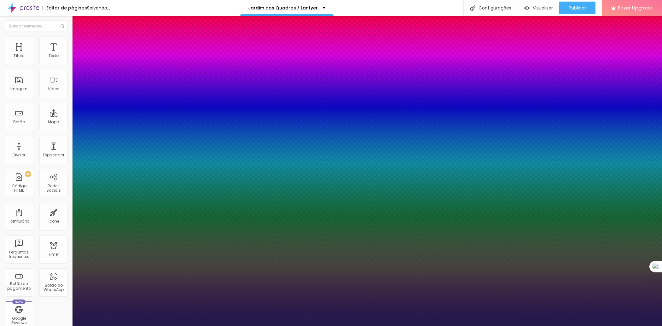
click at [326, 326] on div at bounding box center [331, 326] width 662 height 0
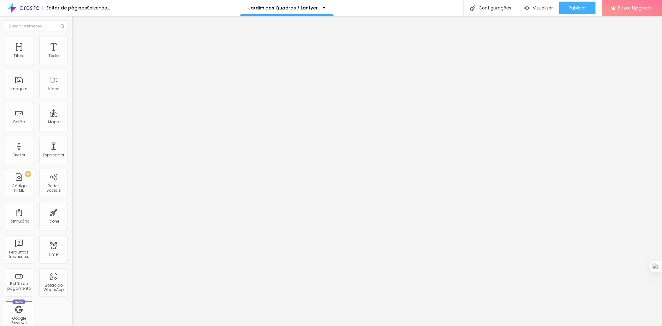
drag, startPoint x: 41, startPoint y: 60, endPoint x: 33, endPoint y: 60, distance: 7.9
click at [73, 116] on input "range" at bounding box center [93, 118] width 41 height 5
click at [73, 99] on span "Original" at bounding box center [80, 95] width 15 height 5
click at [73, 106] on div "Padrão 4:3" at bounding box center [109, 104] width 73 height 4
click at [73, 102] on div "Cinema 16:9" at bounding box center [109, 100] width 73 height 4
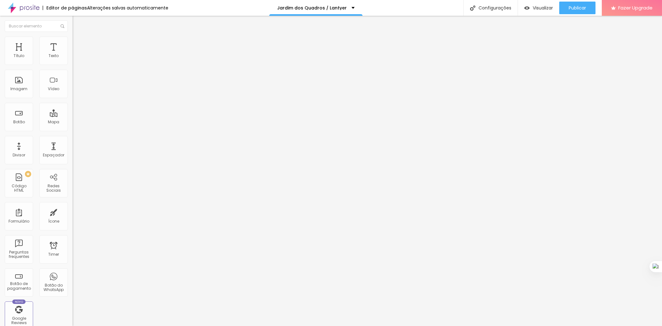
click at [73, 108] on div "Padrão 4:3" at bounding box center [109, 106] width 73 height 4
click at [73, 112] on div "Quadrado 1:1" at bounding box center [109, 110] width 73 height 4
click at [73, 115] on div "Original" at bounding box center [109, 114] width 73 height 4
click at [73, 110] on span "Quadrado" at bounding box center [83, 107] width 20 height 5
click at [73, 106] on li "Padrão 4:3" at bounding box center [109, 104] width 73 height 4
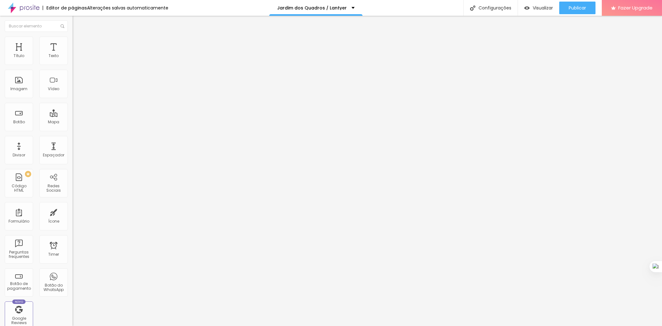
click at [73, 106] on div "Padrão 4:3" at bounding box center [109, 104] width 73 height 4
click at [73, 108] on div "Padrão 4:3" at bounding box center [109, 105] width 73 height 6
click at [73, 102] on span "Cinema" at bounding box center [81, 99] width 16 height 5
click at [73, 112] on span "Quadrado" at bounding box center [83, 109] width 20 height 5
drag, startPoint x: 35, startPoint y: 70, endPoint x: 35, endPoint y: 87, distance: 17.0
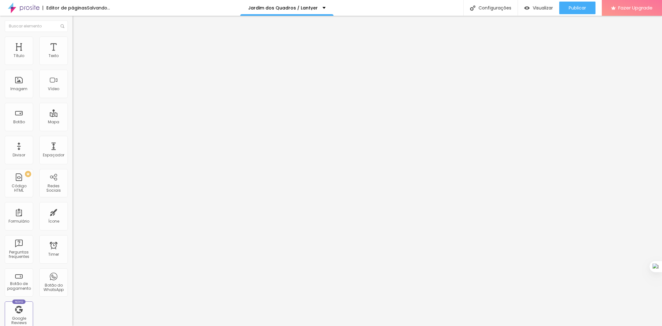
click at [73, 54] on div "Trocar imagem" at bounding box center [109, 51] width 73 height 4
click at [78, 44] on span "Estilo" at bounding box center [83, 40] width 10 height 5
click at [78, 44] on span "Avançado" at bounding box center [88, 46] width 21 height 5
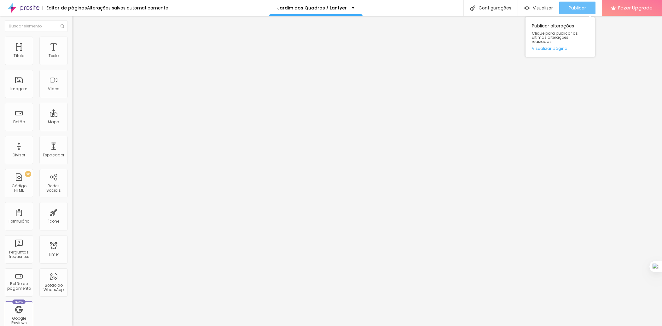
click at [579, 7] on span "Publicar" at bounding box center [577, 7] width 17 height 5
click at [575, 6] on span "Publicar" at bounding box center [577, 7] width 17 height 5
